Goal: Entertainment & Leisure: Consume media (video, audio)

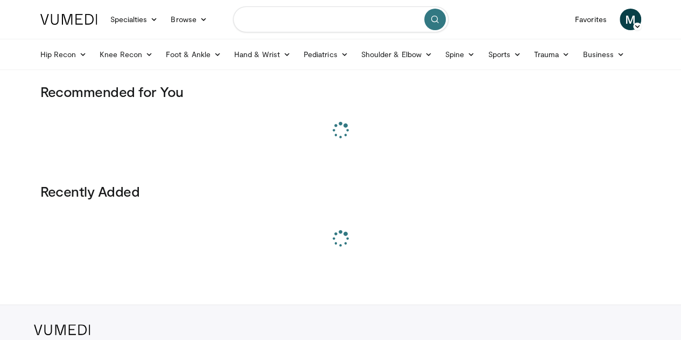
drag, startPoint x: 0, startPoint y: 0, endPoint x: 294, endPoint y: 21, distance: 294.7
click at [294, 21] on input "Search topics, interventions" at bounding box center [340, 19] width 215 height 26
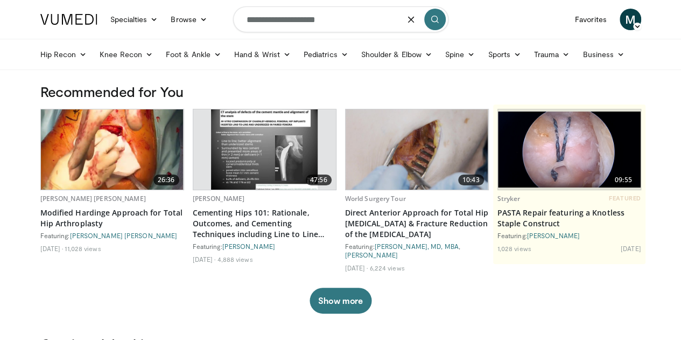
type input "**********"
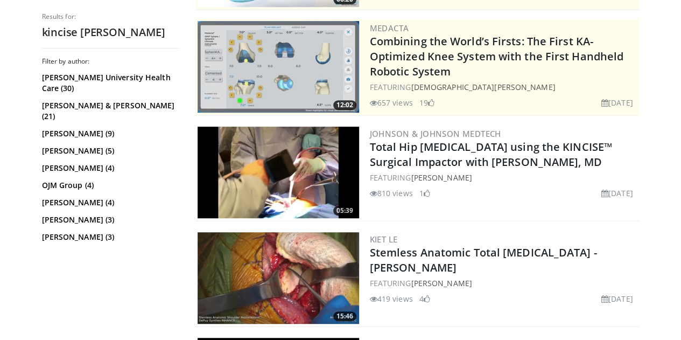
scroll to position [207, 0]
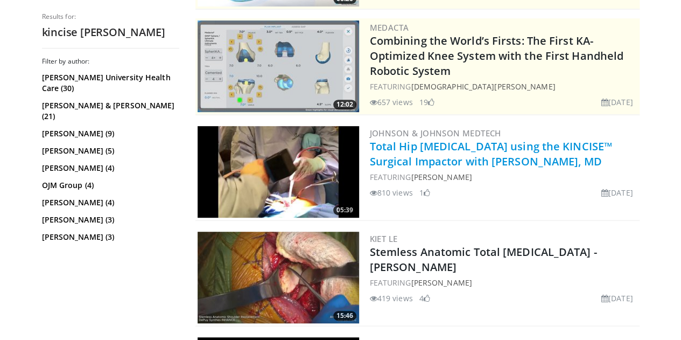
click at [471, 158] on link "Total Hip [MEDICAL_DATA] using the KINCISE™ Surgical Impactor with [PERSON_NAME…" at bounding box center [491, 154] width 242 height 30
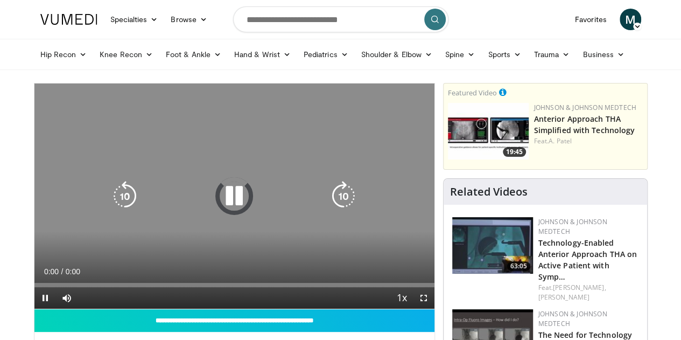
click at [229, 209] on icon "Video Player" at bounding box center [234, 196] width 30 height 30
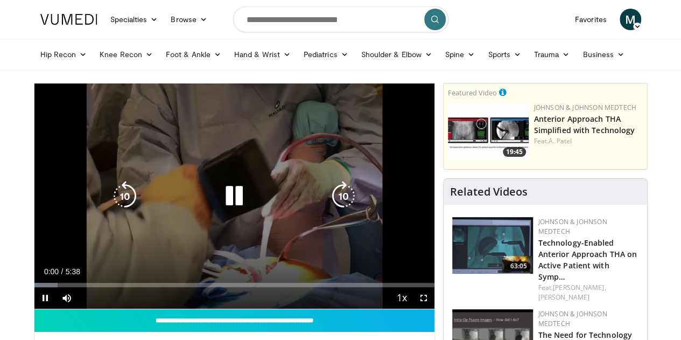
click at [226, 203] on icon "Video Player" at bounding box center [234, 196] width 30 height 30
click at [219, 211] on icon "Video Player" at bounding box center [234, 196] width 30 height 30
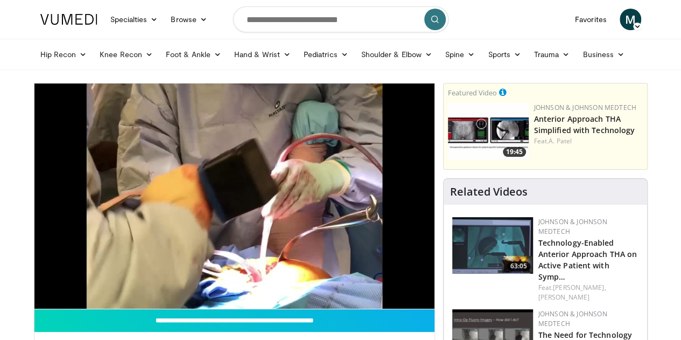
scroll to position [16, 0]
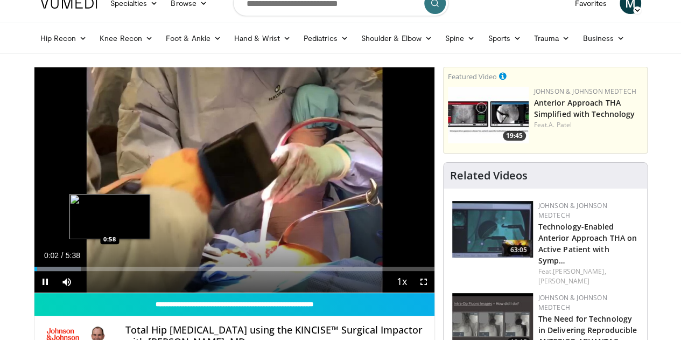
click at [82, 271] on div "Loaded : 11.70% 0:02 0:58" at bounding box center [234, 266] width 400 height 10
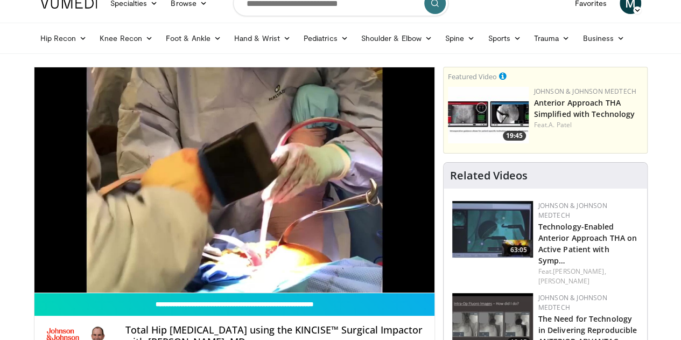
click at [107, 287] on div "10 seconds Tap to unmute" at bounding box center [234, 179] width 400 height 225
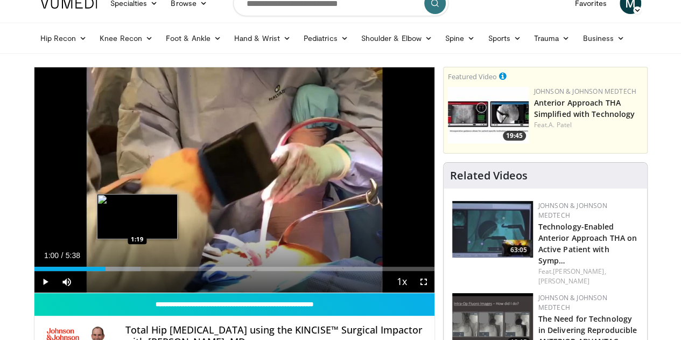
click at [109, 271] on div "Progress Bar" at bounding box center [116, 269] width 47 height 4
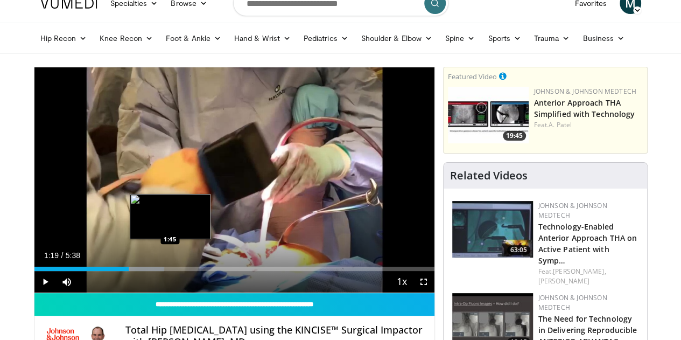
click at [143, 271] on div "Loaded : 32.52% 1:19 1:45" at bounding box center [234, 266] width 400 height 10
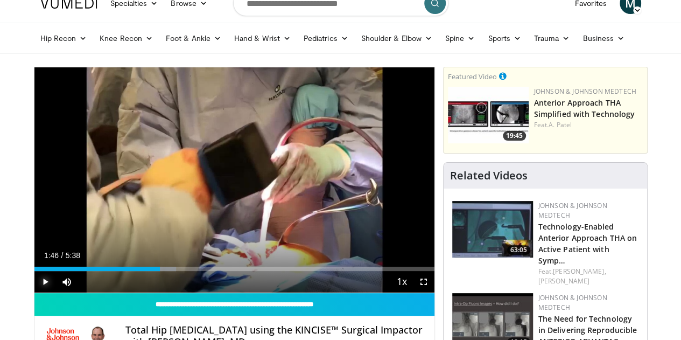
click at [34, 292] on span "Video Player" at bounding box center [45, 282] width 22 height 22
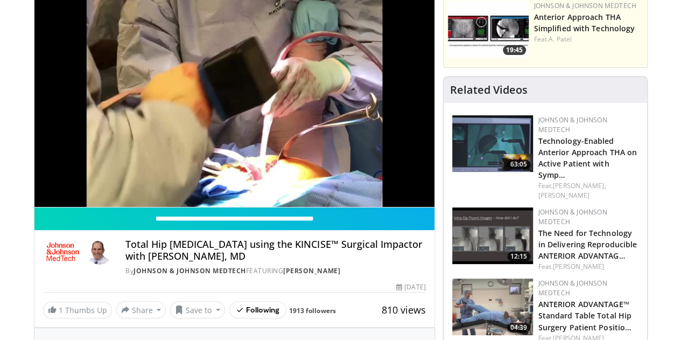
scroll to position [102, 0]
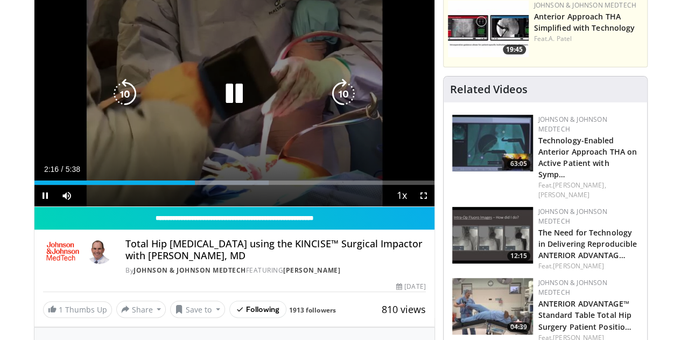
click at [226, 104] on icon "Video Player" at bounding box center [234, 94] width 30 height 30
click at [230, 107] on icon "Video Player" at bounding box center [234, 94] width 30 height 30
click at [222, 109] on icon "Video Player" at bounding box center [234, 94] width 30 height 30
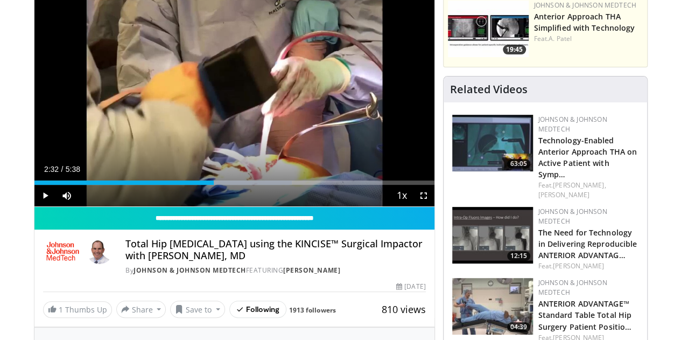
scroll to position [0, 0]
